Goal: Information Seeking & Learning: Learn about a topic

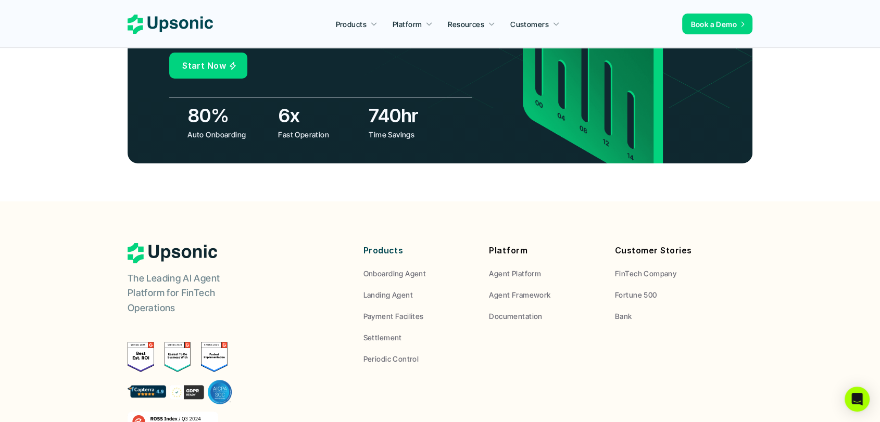
scroll to position [3766, 0]
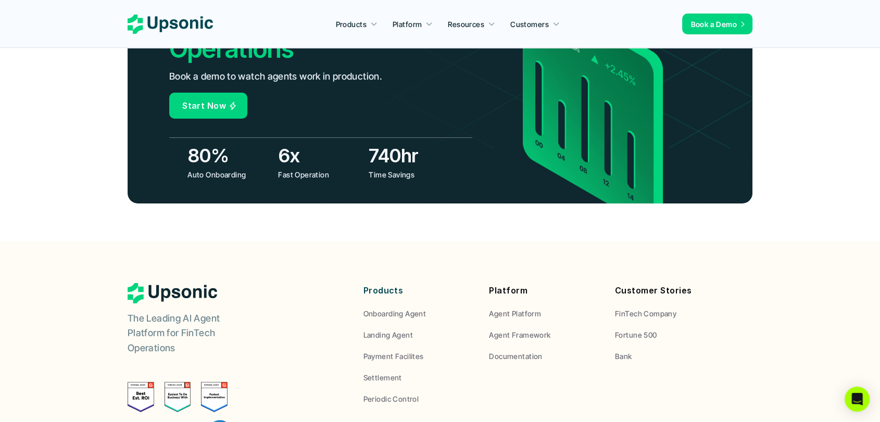
drag, startPoint x: 0, startPoint y: 0, endPoint x: 887, endPoint y: 382, distance: 966.0
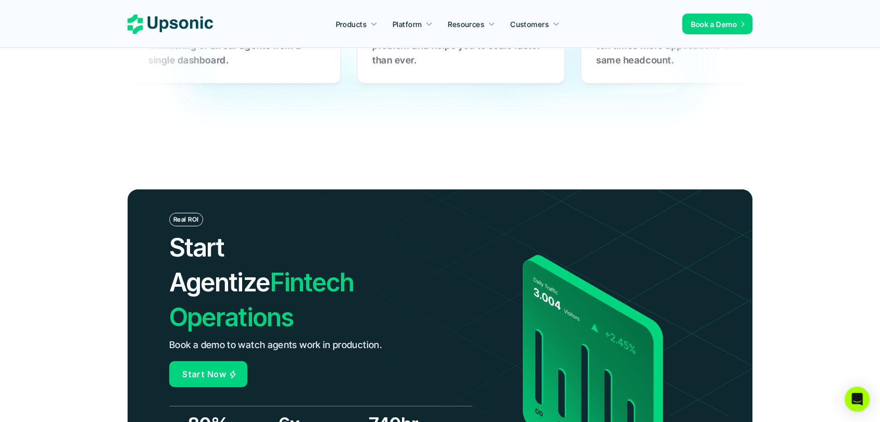
scroll to position [3477, 0]
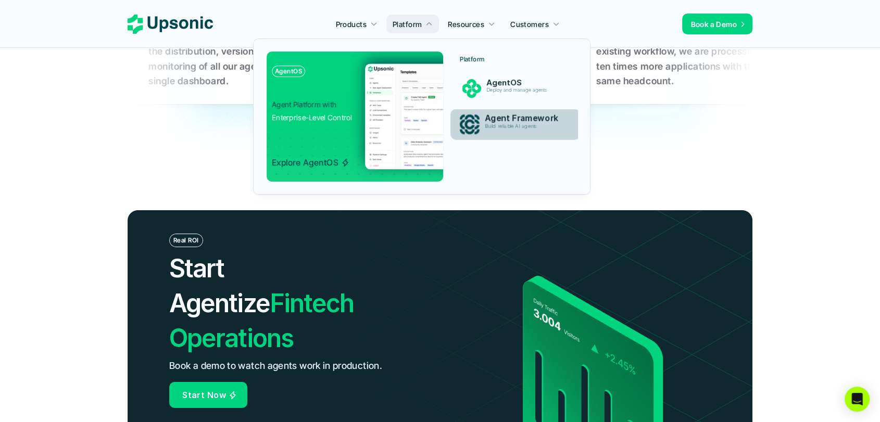
click at [507, 123] on p "Build reliable AI agents" at bounding box center [525, 126] width 80 height 6
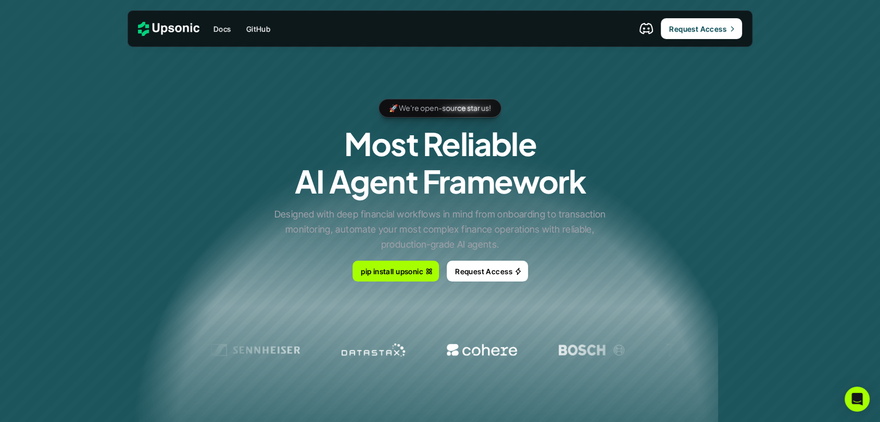
click at [473, 109] on p "🚀 We're open-source star us!" at bounding box center [440, 108] width 102 height 12
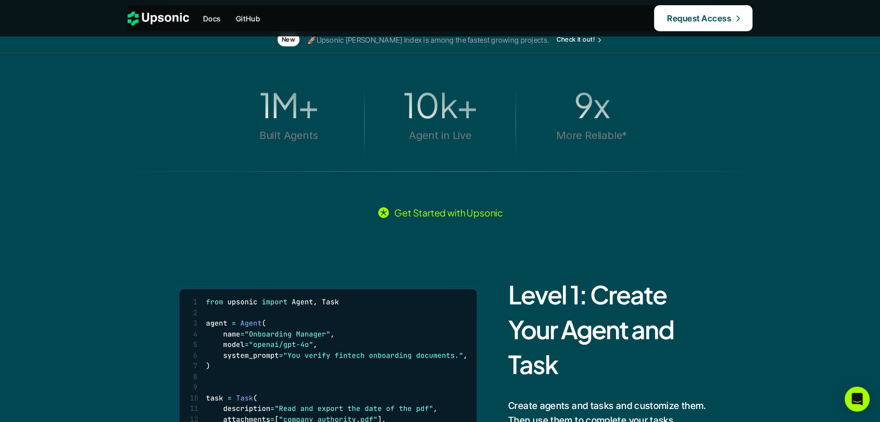
scroll to position [404, 0]
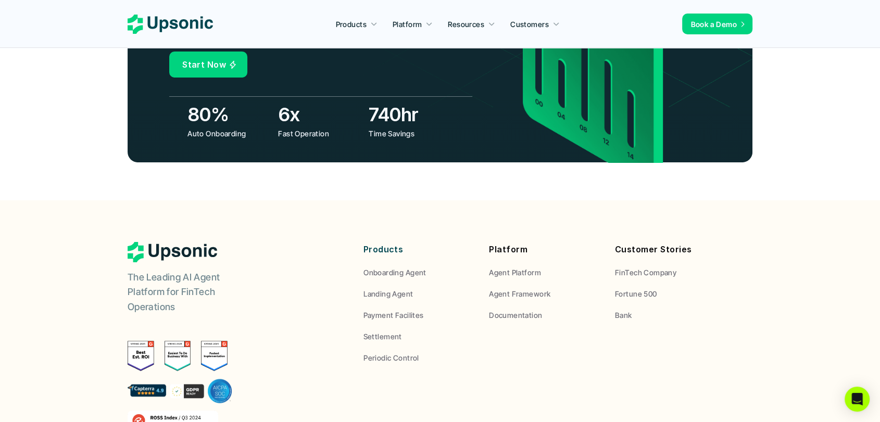
scroll to position [3802, 0]
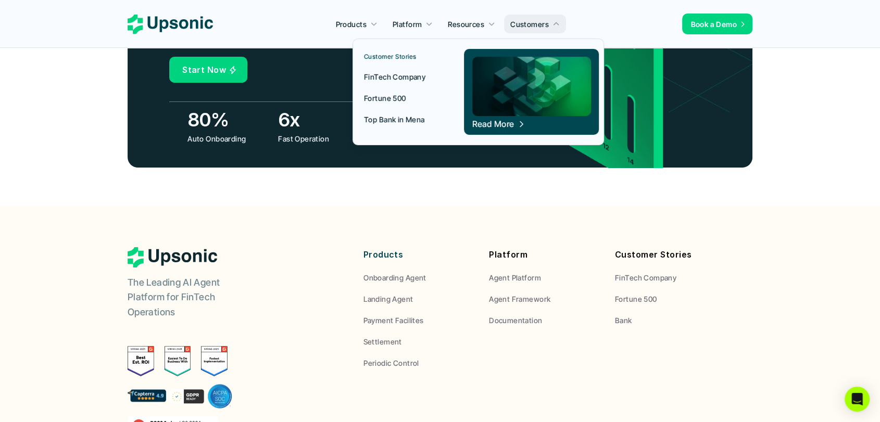
click at [410, 76] on p "FinTech Company" at bounding box center [394, 76] width 61 height 11
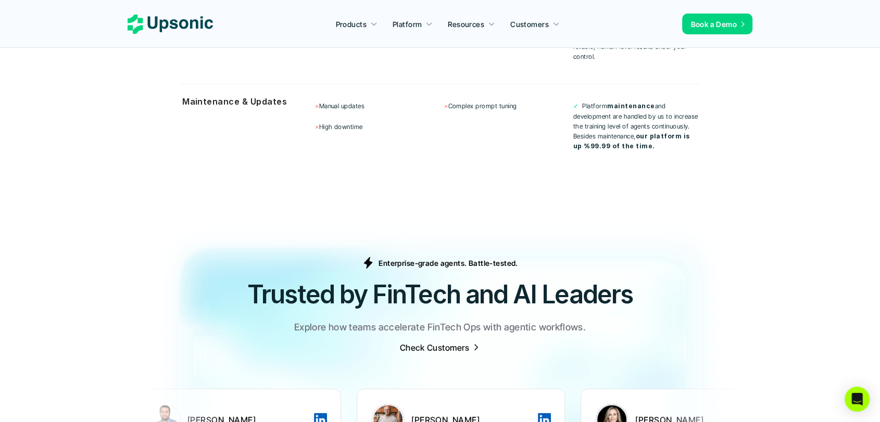
scroll to position [2935, 0]
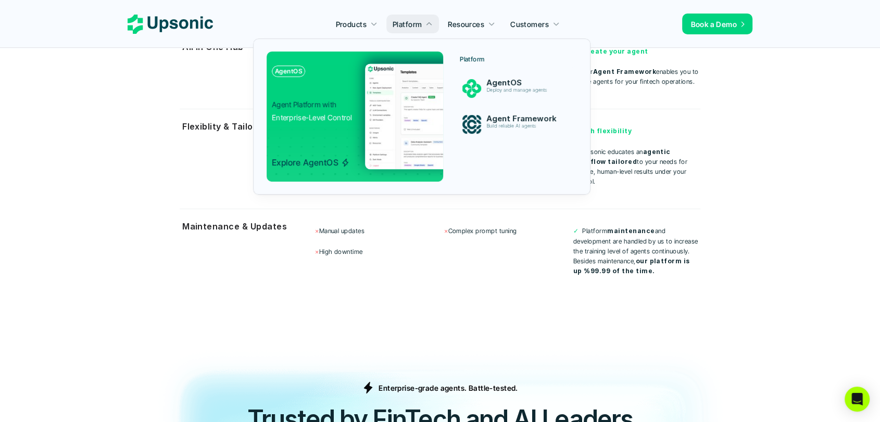
click at [353, 107] on p "Agent Platform with Enterprise-Level Control" at bounding box center [321, 111] width 99 height 26
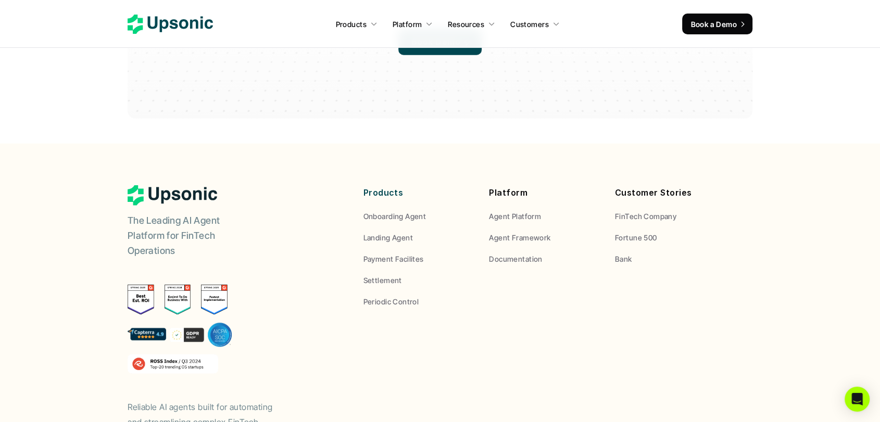
scroll to position [3062, 0]
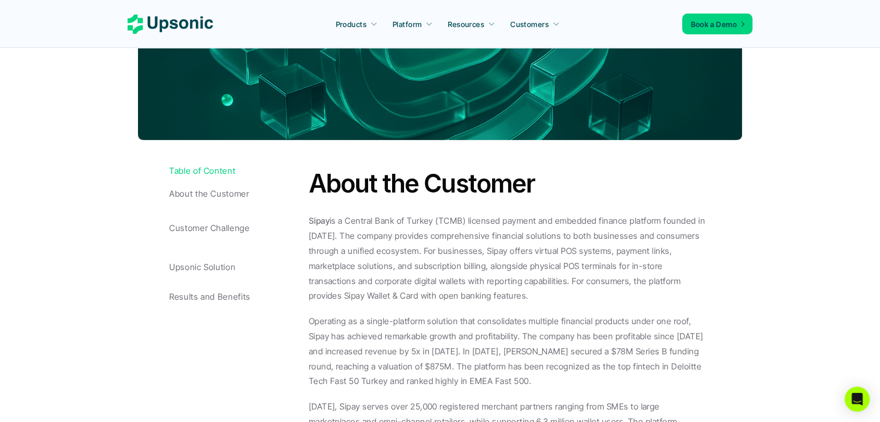
scroll to position [462, 0]
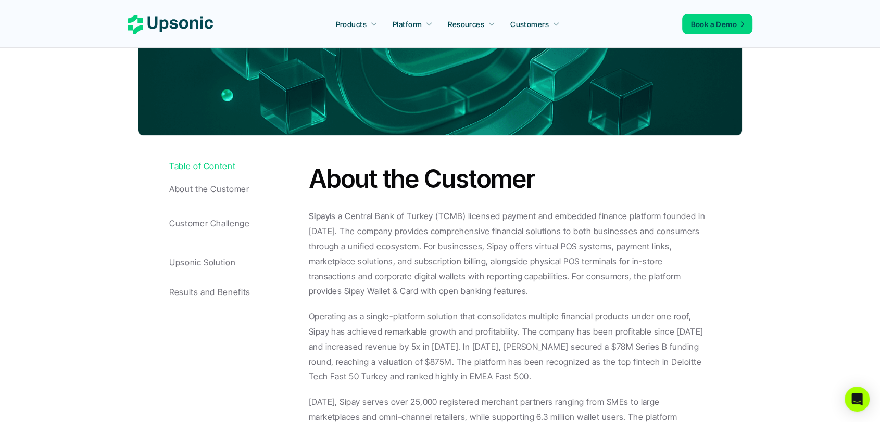
click at [221, 191] on p "About the Customer" at bounding box center [236, 189] width 134 height 10
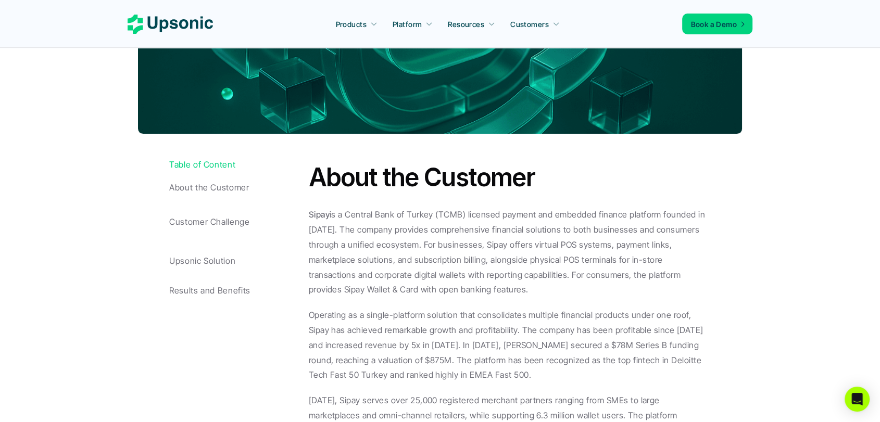
scroll to position [571, 0]
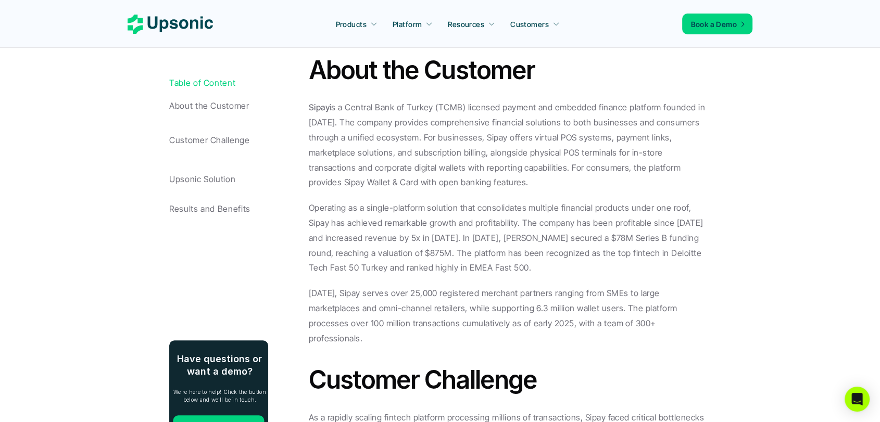
click at [221, 144] on p "Customer Challenge" at bounding box center [236, 140] width 134 height 10
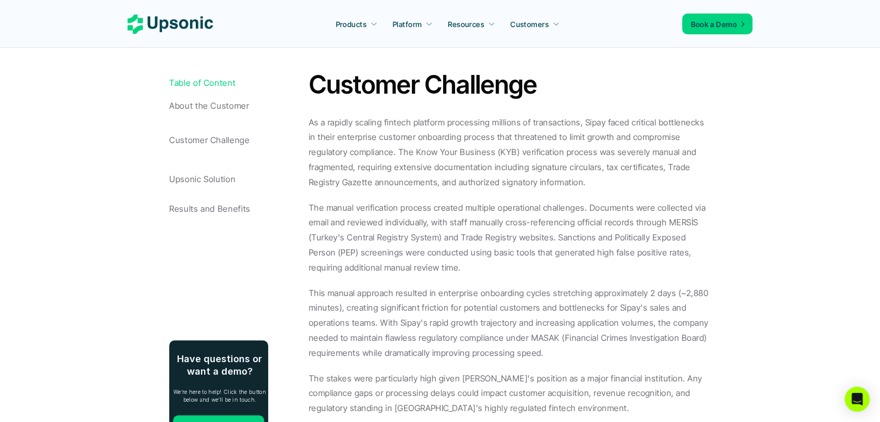
click at [212, 174] on p "Upsonic Solution" at bounding box center [236, 179] width 134 height 10
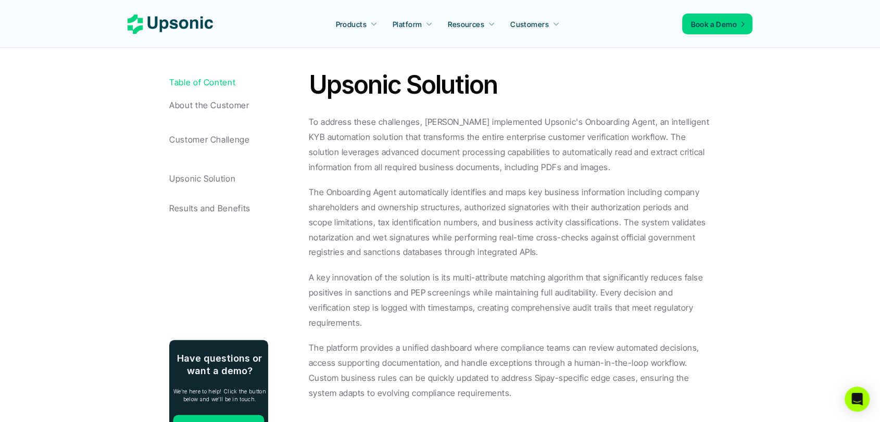
click at [207, 205] on p "Results and Benefits" at bounding box center [236, 209] width 134 height 10
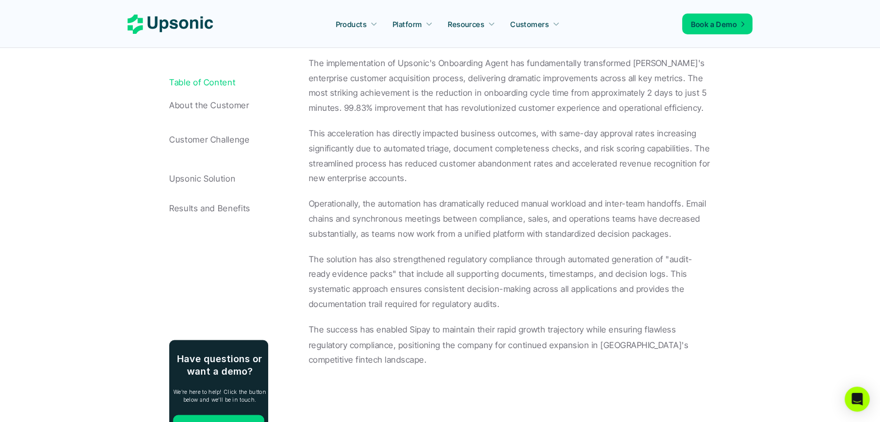
scroll to position [1634, 0]
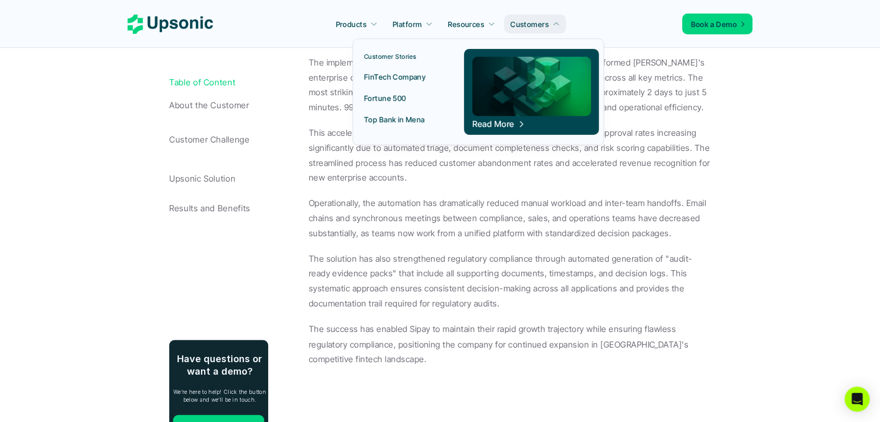
click at [392, 79] on p "FinTech Company" at bounding box center [394, 76] width 61 height 11
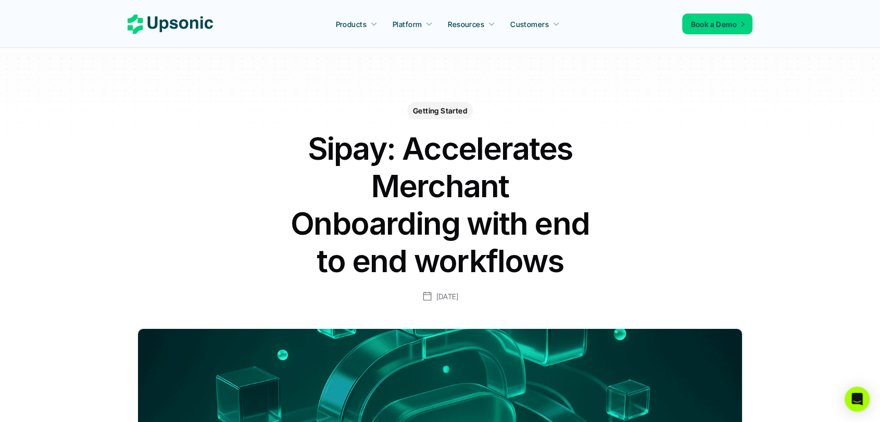
scroll to position [0, 0]
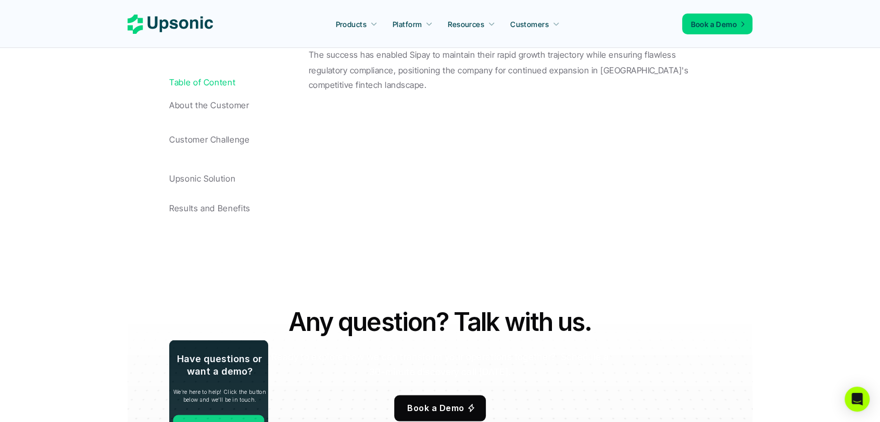
scroll to position [1677, 0]
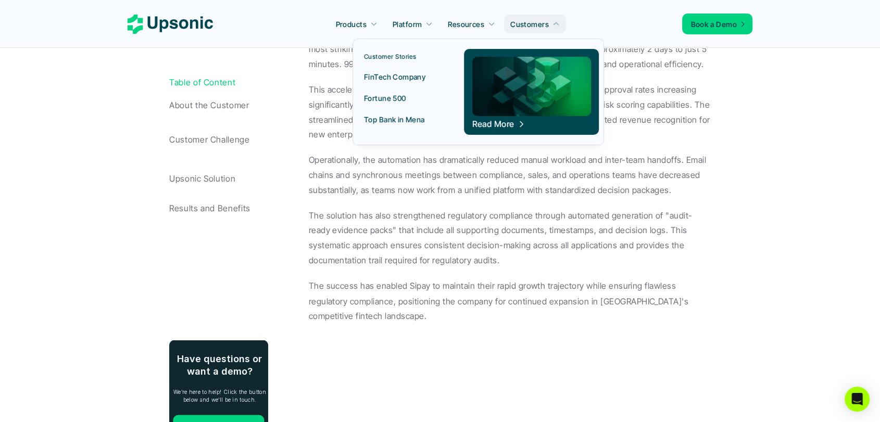
click at [520, 94] on img at bounding box center [531, 86] width 119 height 59
click at [504, 123] on p "Read More" at bounding box center [493, 124] width 42 height 3
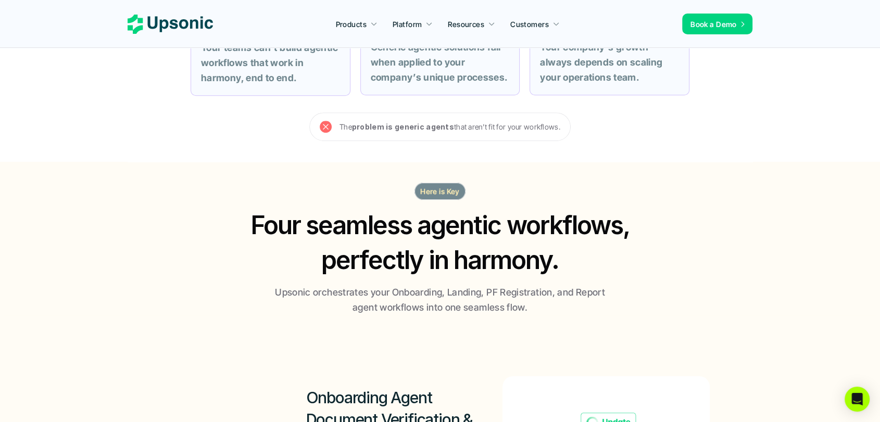
scroll to position [521, 0]
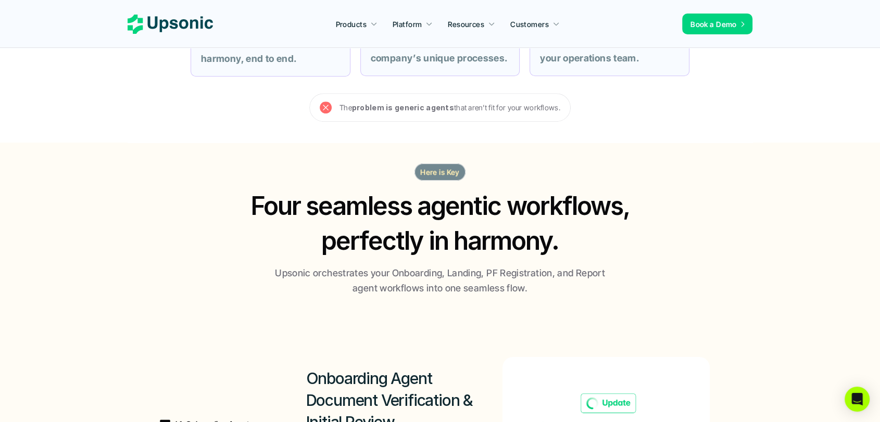
click at [448, 175] on p "Here is Key" at bounding box center [440, 172] width 40 height 11
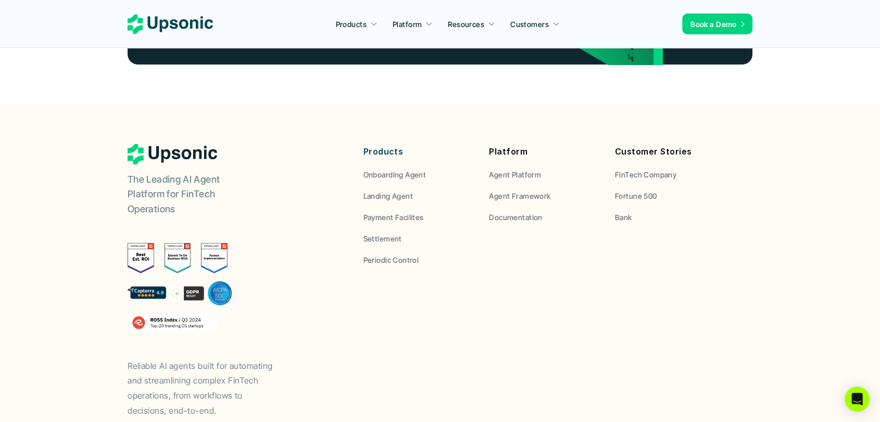
scroll to position [3918, 0]
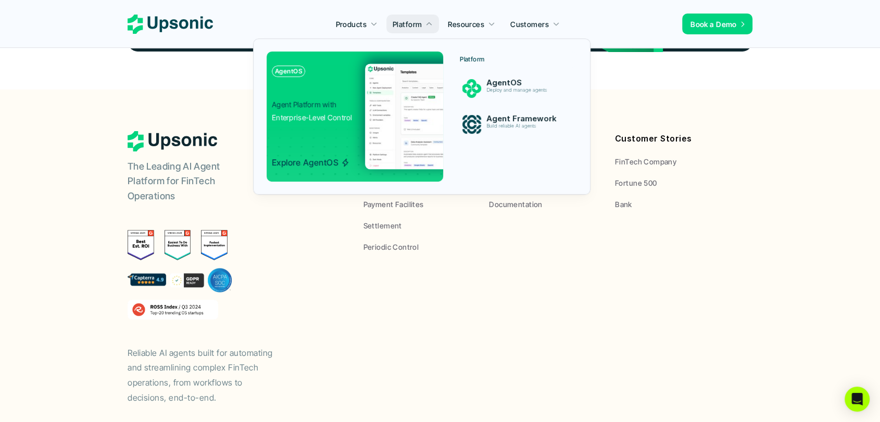
click at [379, 101] on img at bounding box center [474, 117] width 218 height 106
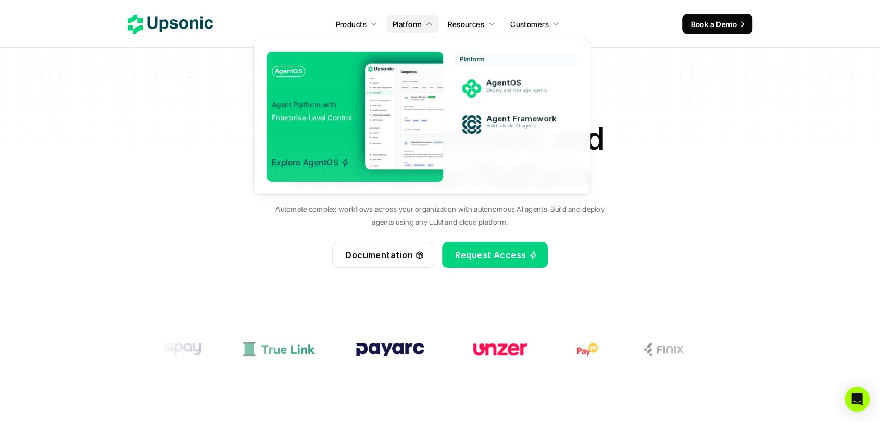
click at [387, 116] on img at bounding box center [474, 117] width 218 height 106
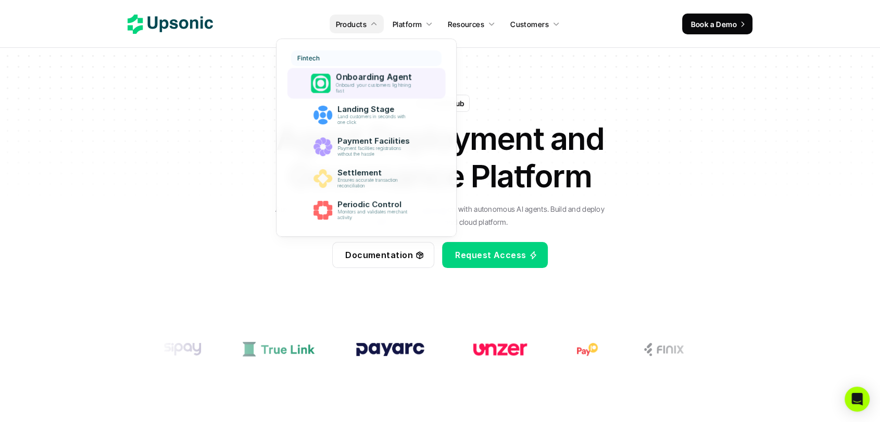
click at [367, 88] on p "Onboard your customers lightning fast" at bounding box center [376, 88] width 80 height 12
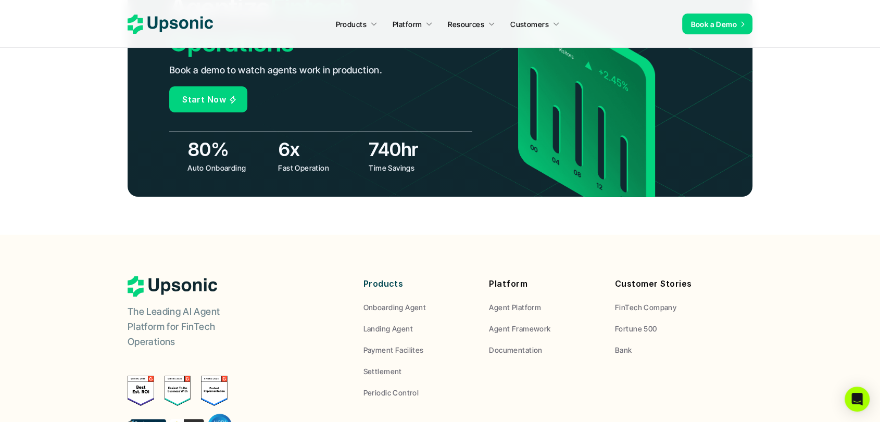
scroll to position [3990, 0]
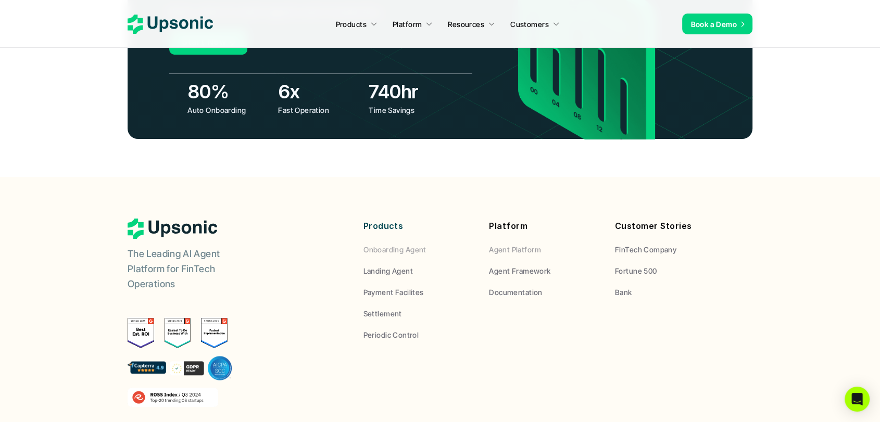
click at [499, 244] on p "Agent Platform" at bounding box center [515, 249] width 52 height 11
click at [507, 244] on p "Agent Platform" at bounding box center [515, 249] width 52 height 11
click at [496, 265] on p "Agent Framework" at bounding box center [519, 270] width 61 height 11
click at [509, 287] on p "Documentation" at bounding box center [515, 292] width 53 height 11
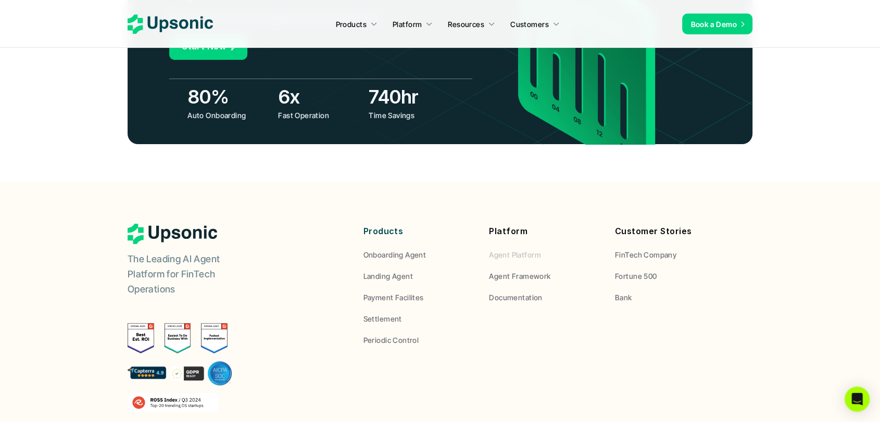
click at [516, 249] on p "Agent Platform" at bounding box center [515, 254] width 52 height 11
click at [515, 271] on p "Agent Framework" at bounding box center [519, 276] width 61 height 11
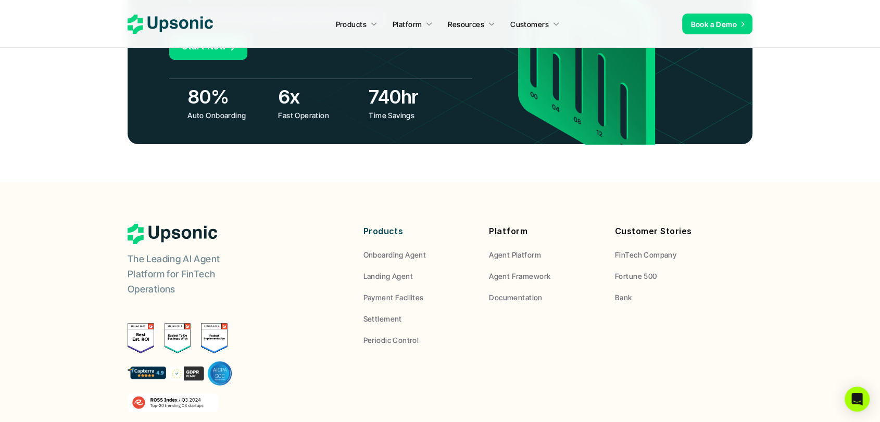
click at [504, 224] on div "Platform Agent Platform Agent Framework Documentation" at bounding box center [544, 263] width 110 height 79
click at [512, 249] on p "Agent Platform" at bounding box center [515, 254] width 52 height 11
click at [404, 224] on div "Products Onboarding Agent Landing Agent Payment Facilites Settlement Periodic C…" at bounding box center [418, 285] width 110 height 122
click at [401, 249] on p "Onboarding Agent" at bounding box center [394, 254] width 63 height 11
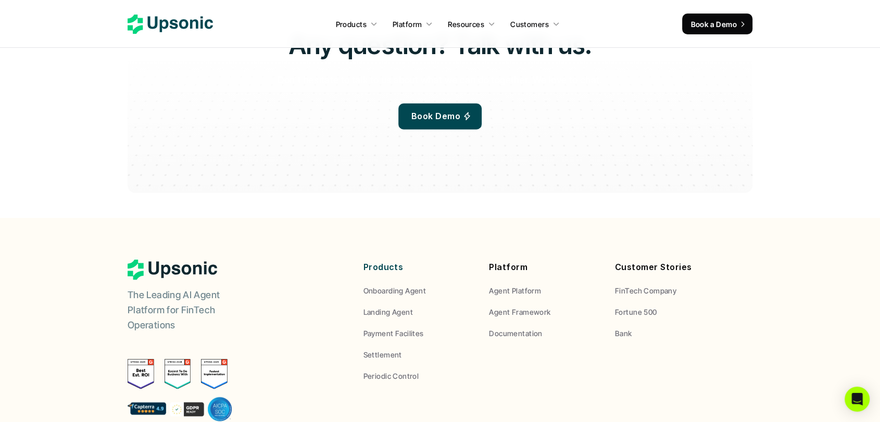
scroll to position [3062, 0]
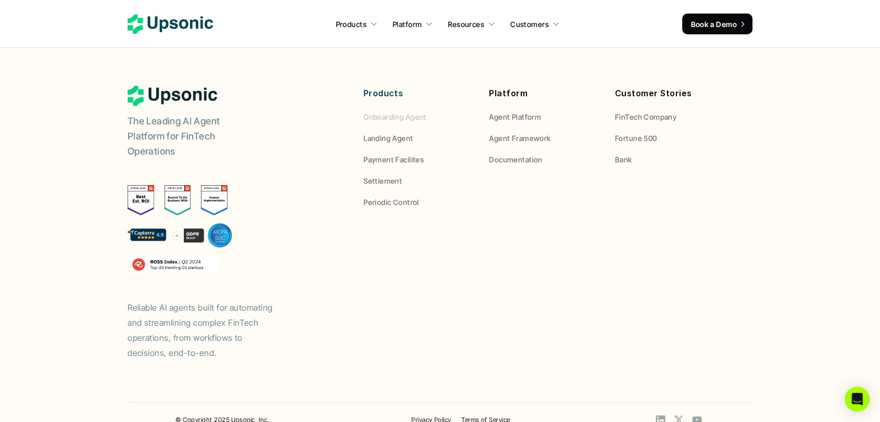
click at [390, 111] on p "Onboarding Agent" at bounding box center [394, 116] width 63 height 11
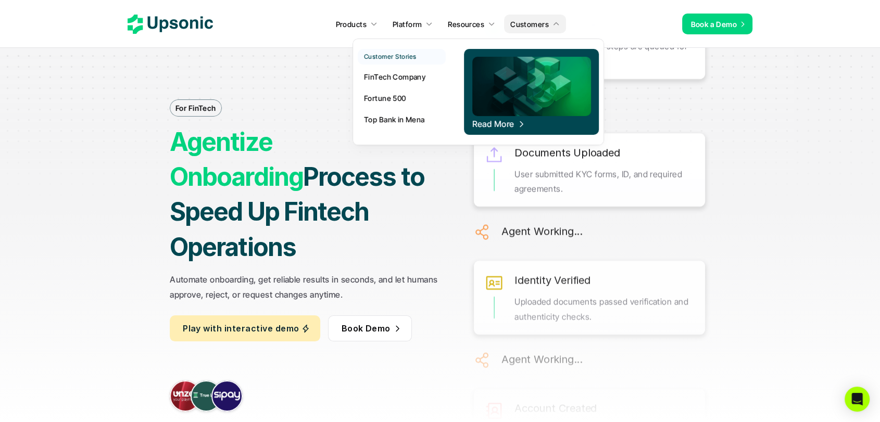
click at [513, 69] on img at bounding box center [531, 86] width 119 height 59
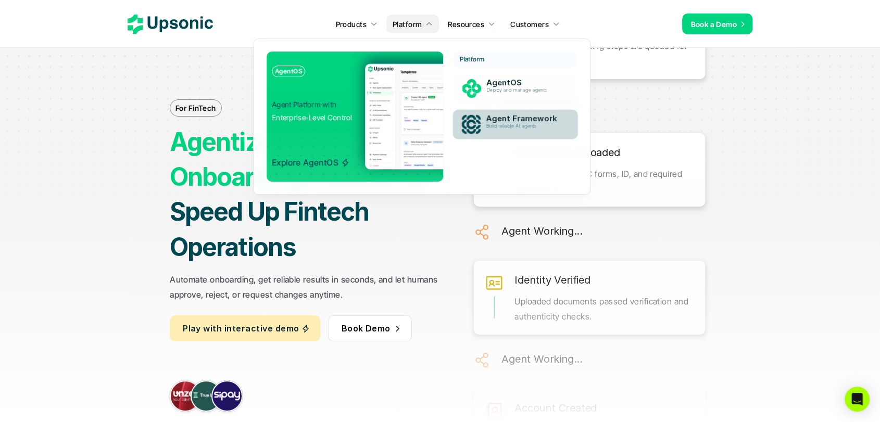
click at [506, 124] on p "Build reliable AI agents" at bounding box center [524, 126] width 77 height 6
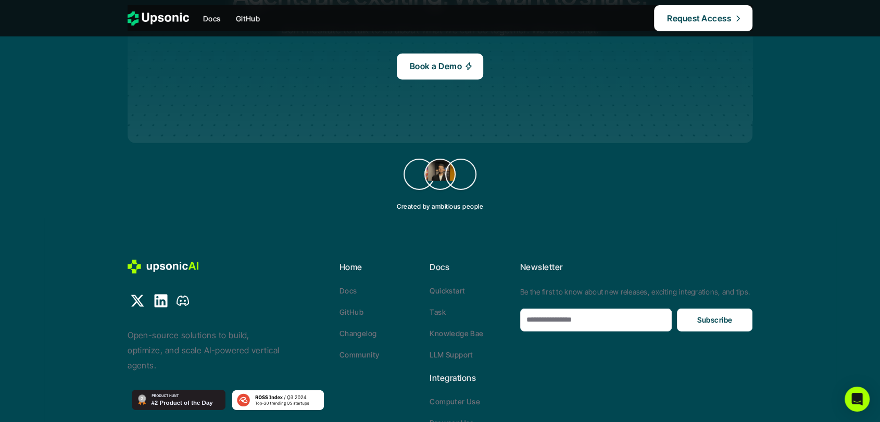
scroll to position [3173, 0]
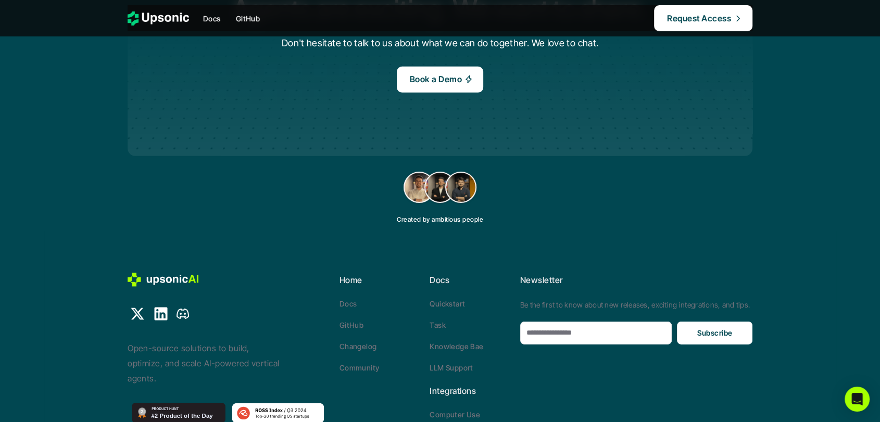
click at [151, 24] on div at bounding box center [158, 18] width 61 height 14
click at [131, 18] on div at bounding box center [158, 18] width 61 height 14
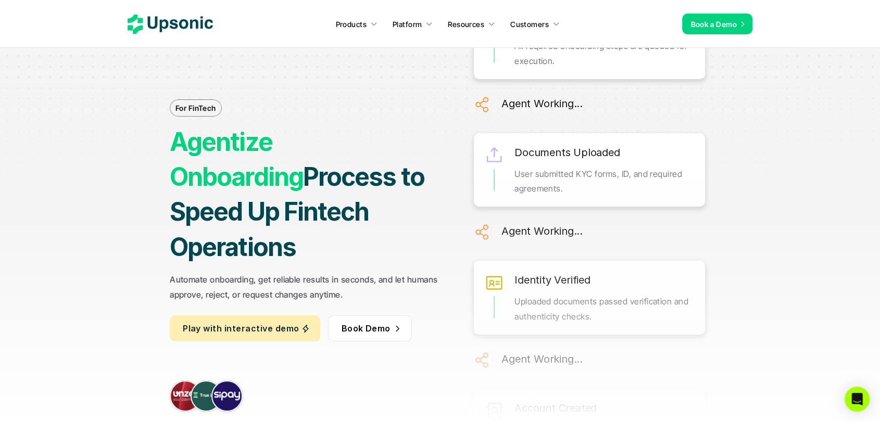
click at [153, 9] on nav "Products Platform Resources Customers Book a Demo" at bounding box center [440, 24] width 880 height 48
click at [157, 28] on icon at bounding box center [170, 24] width 85 height 19
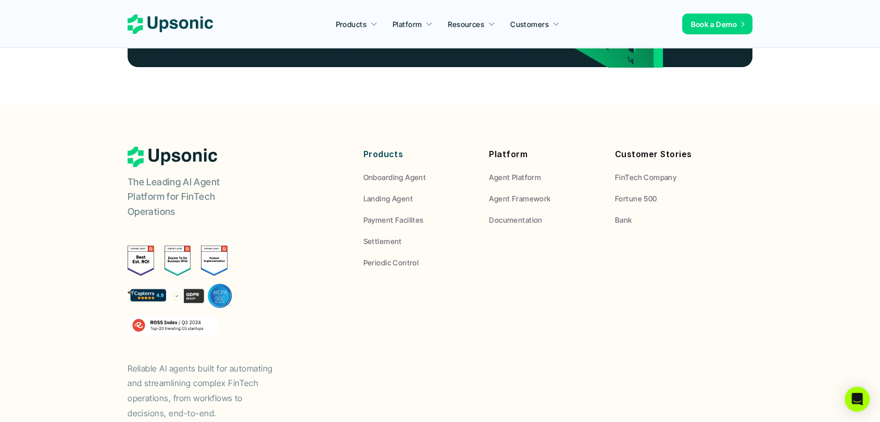
scroll to position [3918, 0]
